Goal: Navigation & Orientation: Understand site structure

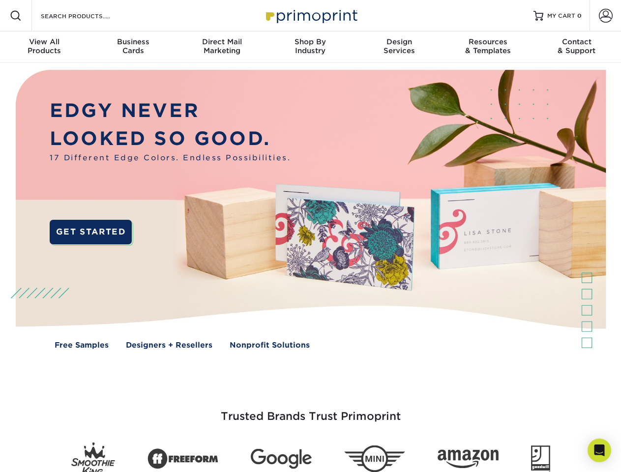
click at [310, 236] on img at bounding box center [310, 216] width 615 height 307
click at [16, 16] on span at bounding box center [16, 16] width 12 height 12
click at [605, 16] on span at bounding box center [606, 16] width 14 height 14
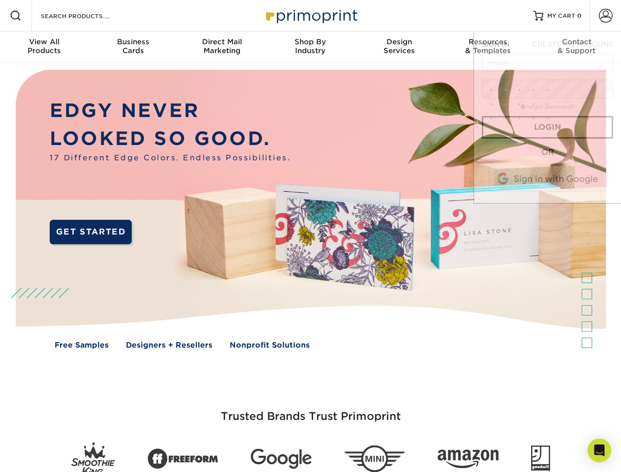
click at [44, 47] on div "View All Products" at bounding box center [44, 46] width 89 height 18
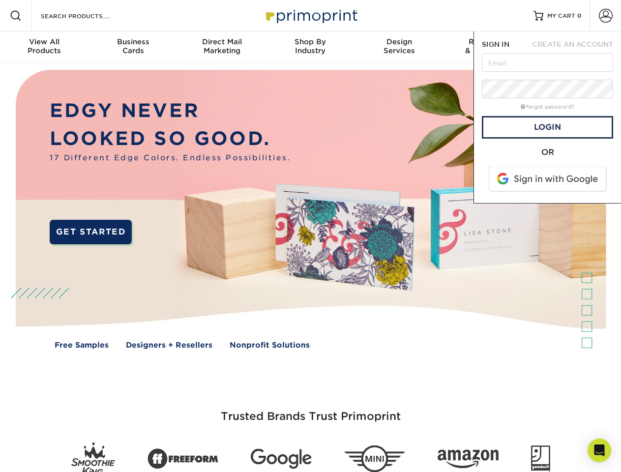
click at [133, 47] on div "Business Cards" at bounding box center [133, 46] width 89 height 18
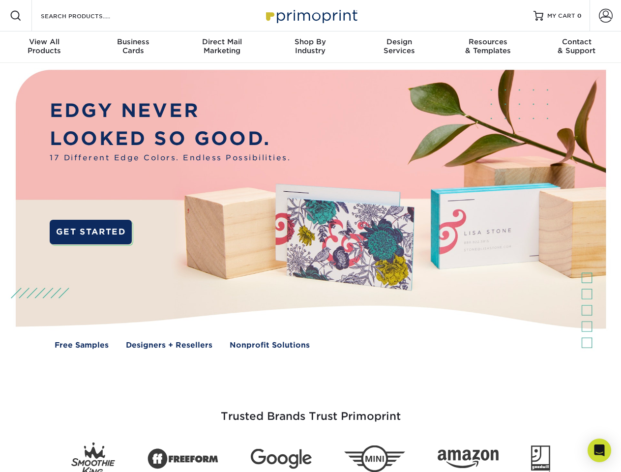
click at [222, 47] on div "Direct Mail Marketing" at bounding box center [222, 46] width 89 height 18
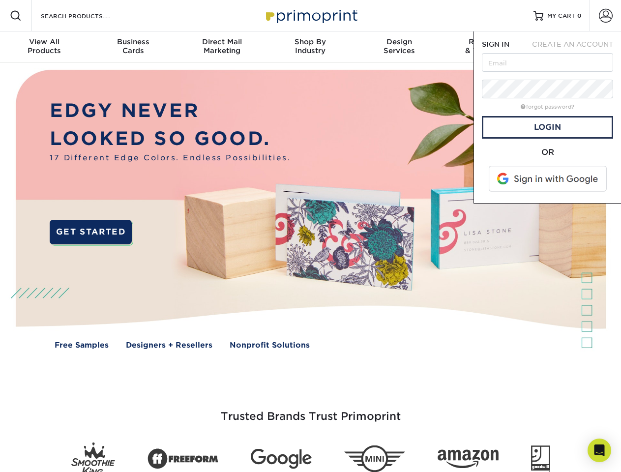
click at [310, 47] on div "Shop By Industry" at bounding box center [310, 46] width 89 height 18
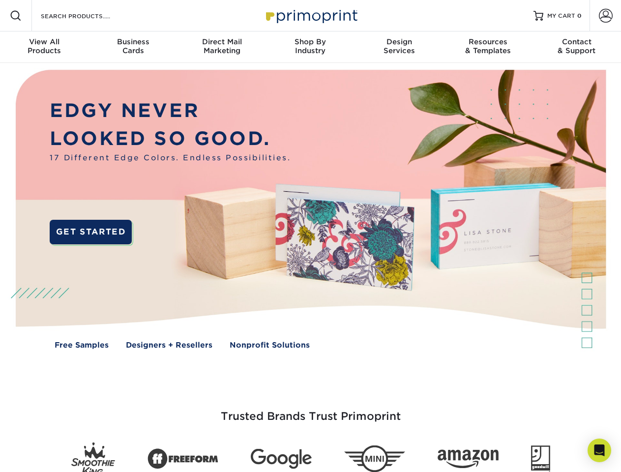
click at [399, 47] on div "Design Services" at bounding box center [399, 46] width 89 height 18
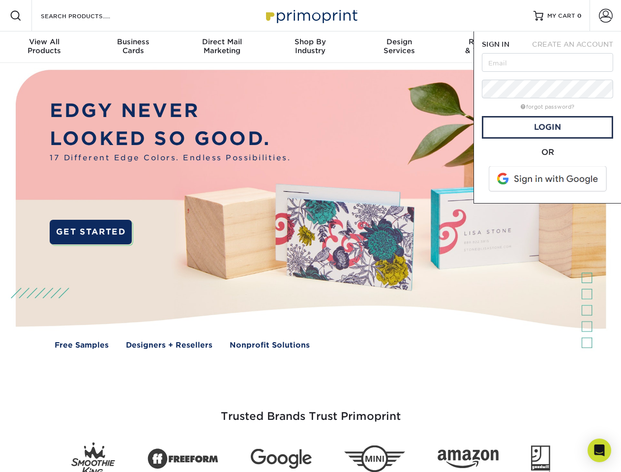
click at [488, 47] on span "SIGN IN" at bounding box center [496, 44] width 28 height 8
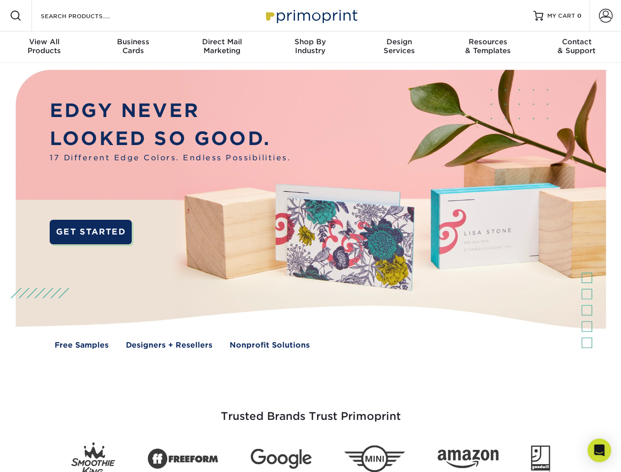
click at [577, 47] on div "Contact & Support" at bounding box center [577, 46] width 89 height 18
